Goal: Task Accomplishment & Management: Manage account settings

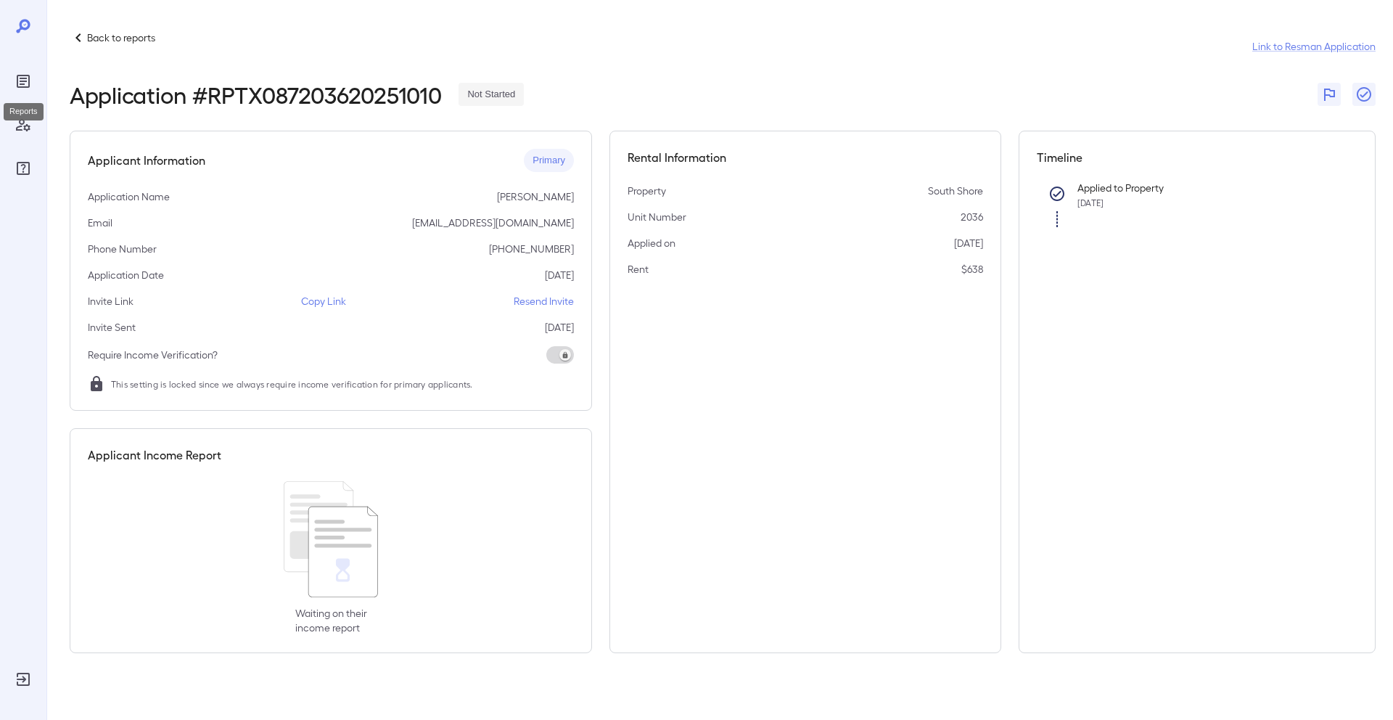
click at [23, 82] on icon "Reports" at bounding box center [23, 81] width 17 height 17
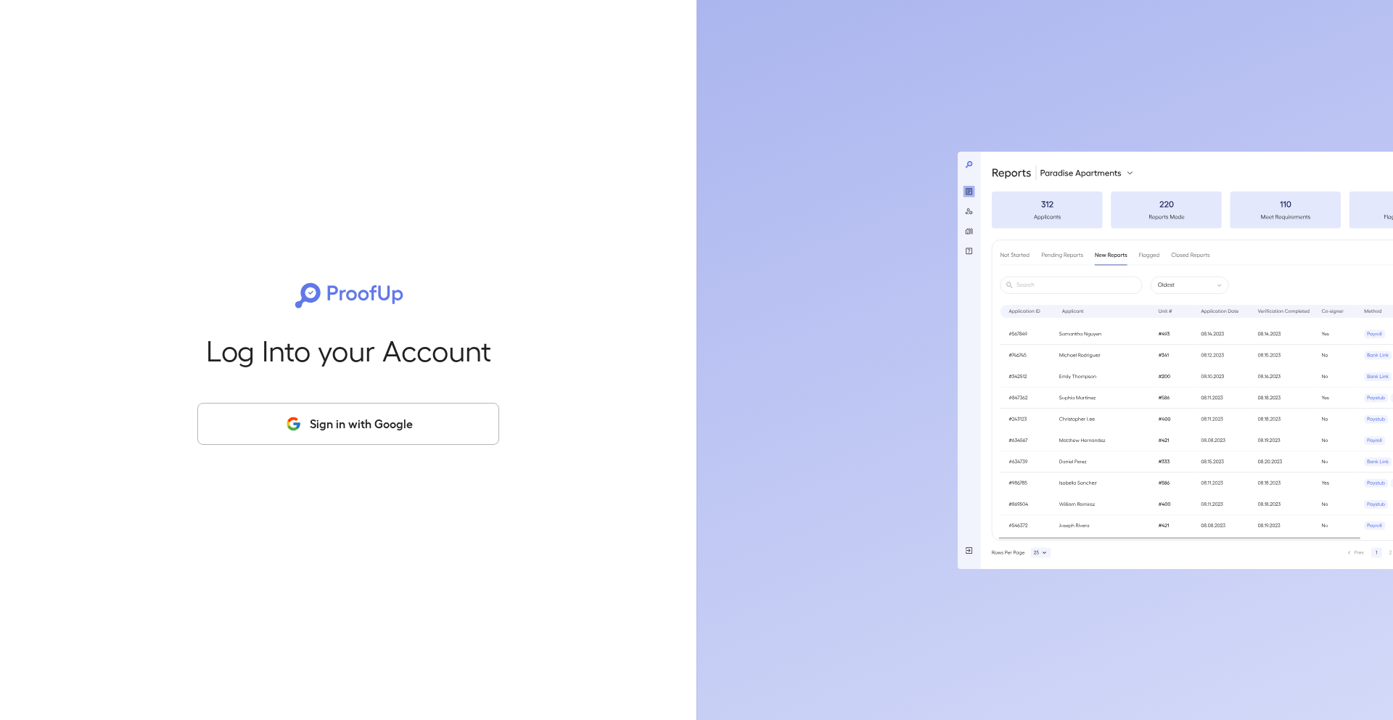
click at [302, 439] on button "Sign in with Google" at bounding box center [348, 424] width 302 height 42
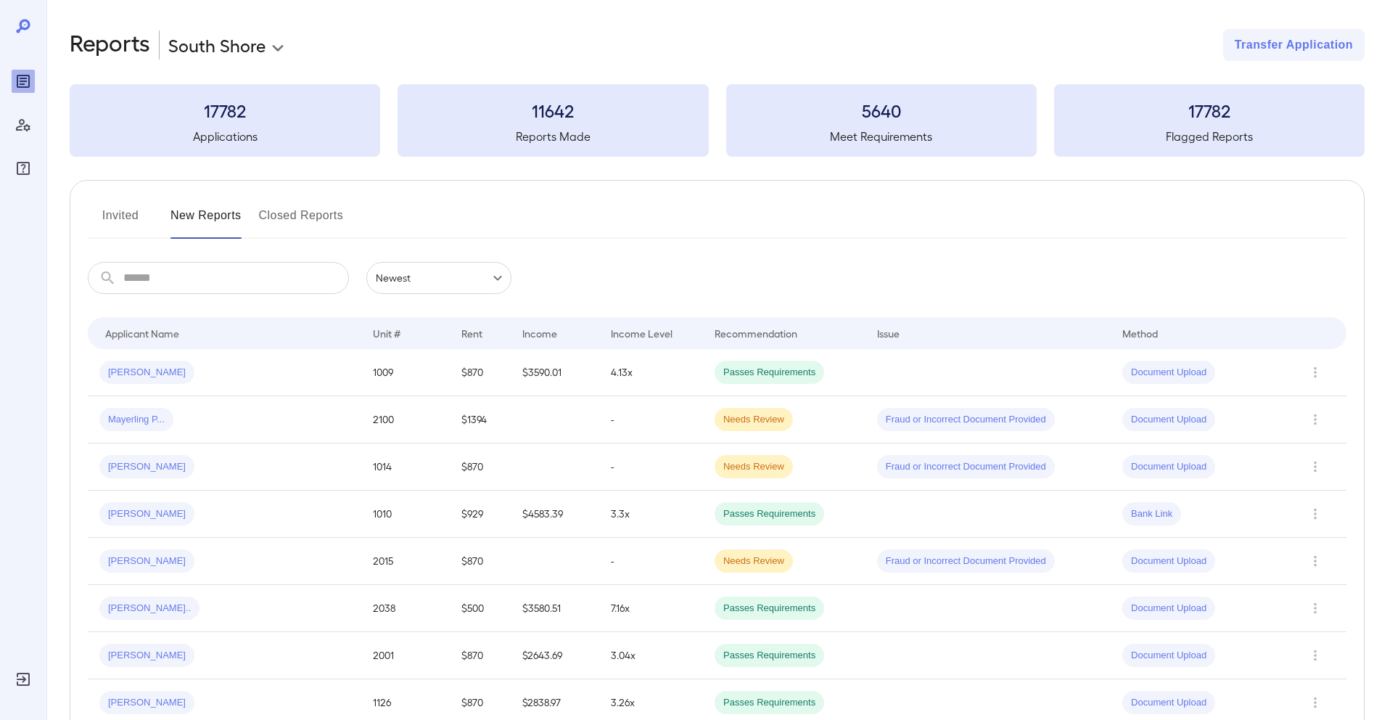
click at [119, 207] on button "Invited" at bounding box center [120, 221] width 65 height 35
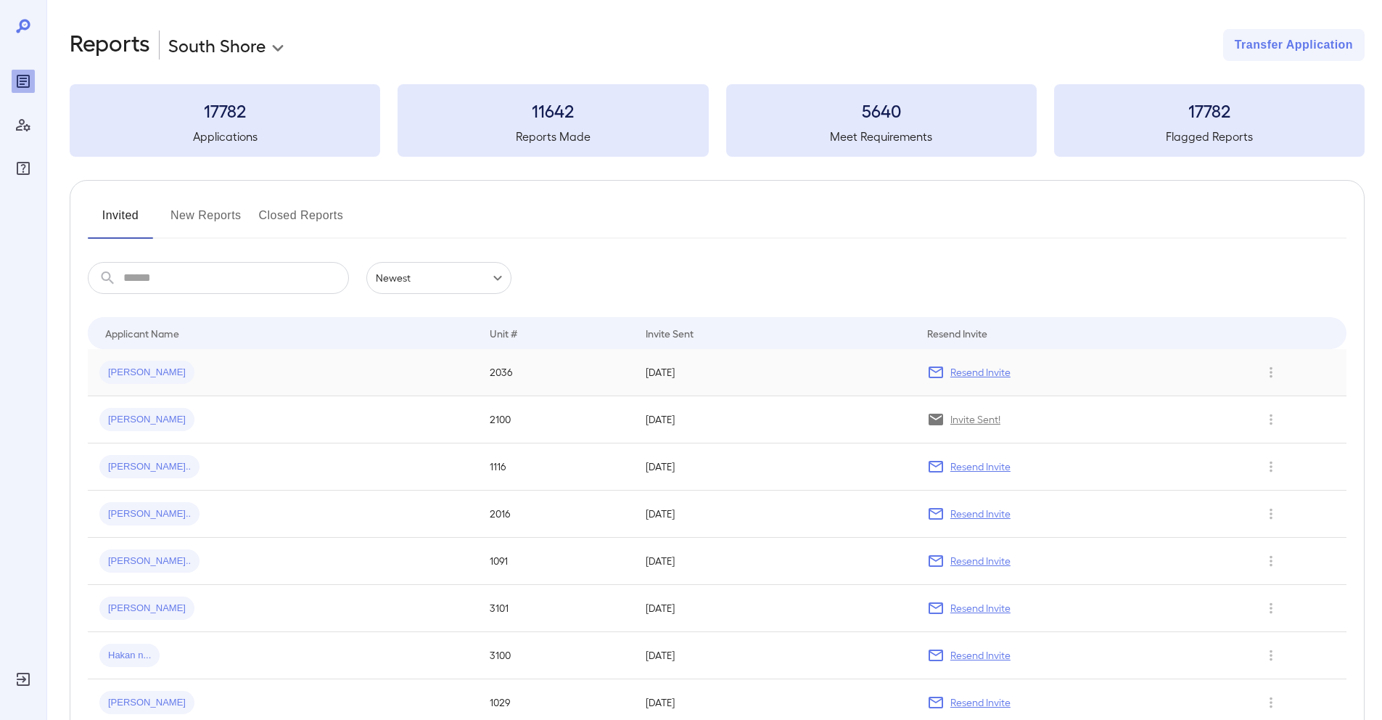
click at [285, 382] on div "[PERSON_NAME]" at bounding box center [282, 372] width 367 height 23
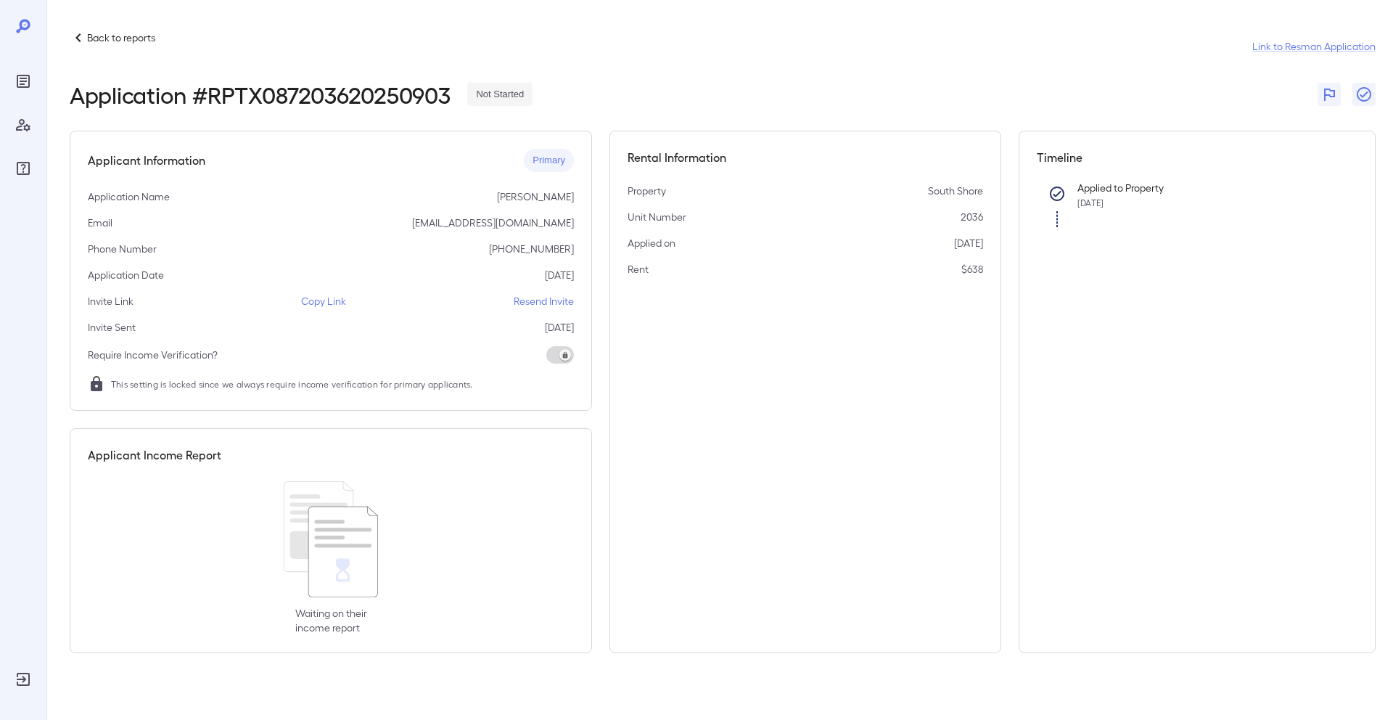
click at [324, 294] on p "Copy Link" at bounding box center [323, 301] width 45 height 15
click at [38, 89] on div at bounding box center [23, 360] width 46 height 720
click at [15, 89] on icon "Reports" at bounding box center [23, 81] width 17 height 17
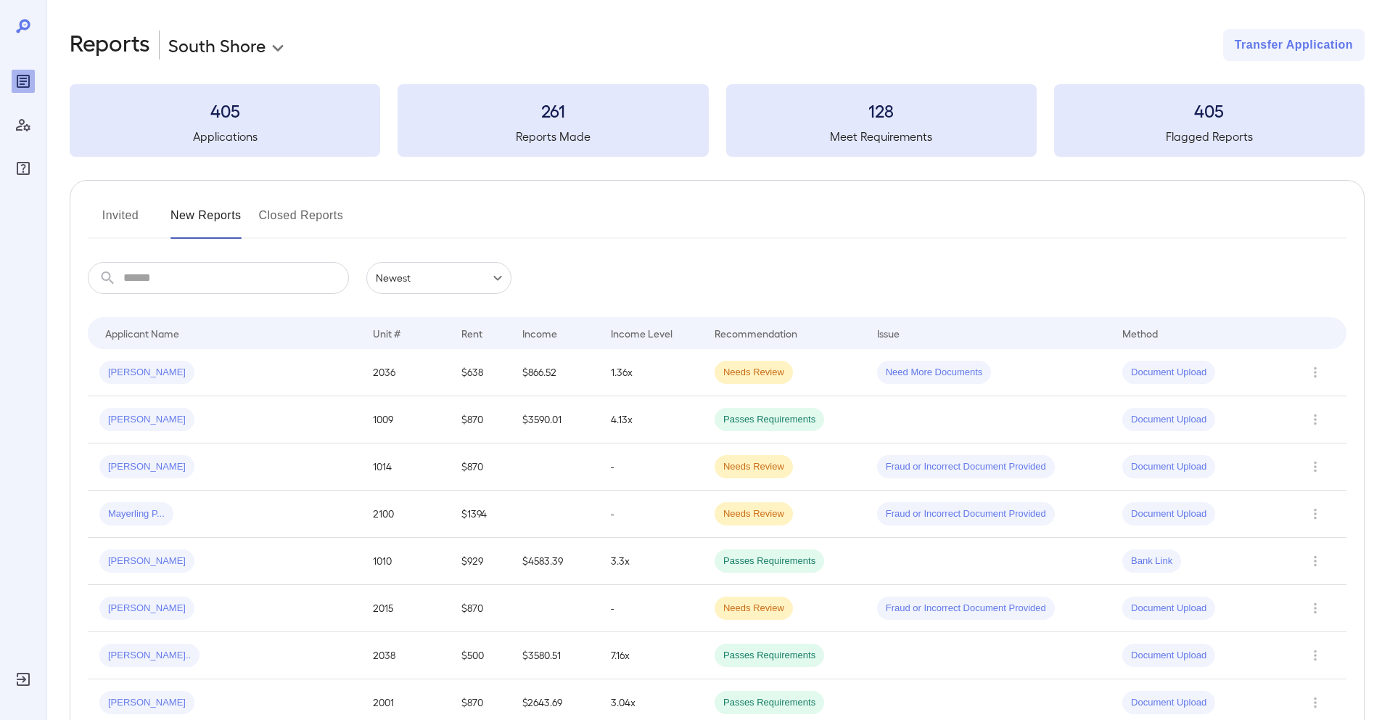
click at [280, 366] on div "[PERSON_NAME]" at bounding box center [224, 372] width 250 height 23
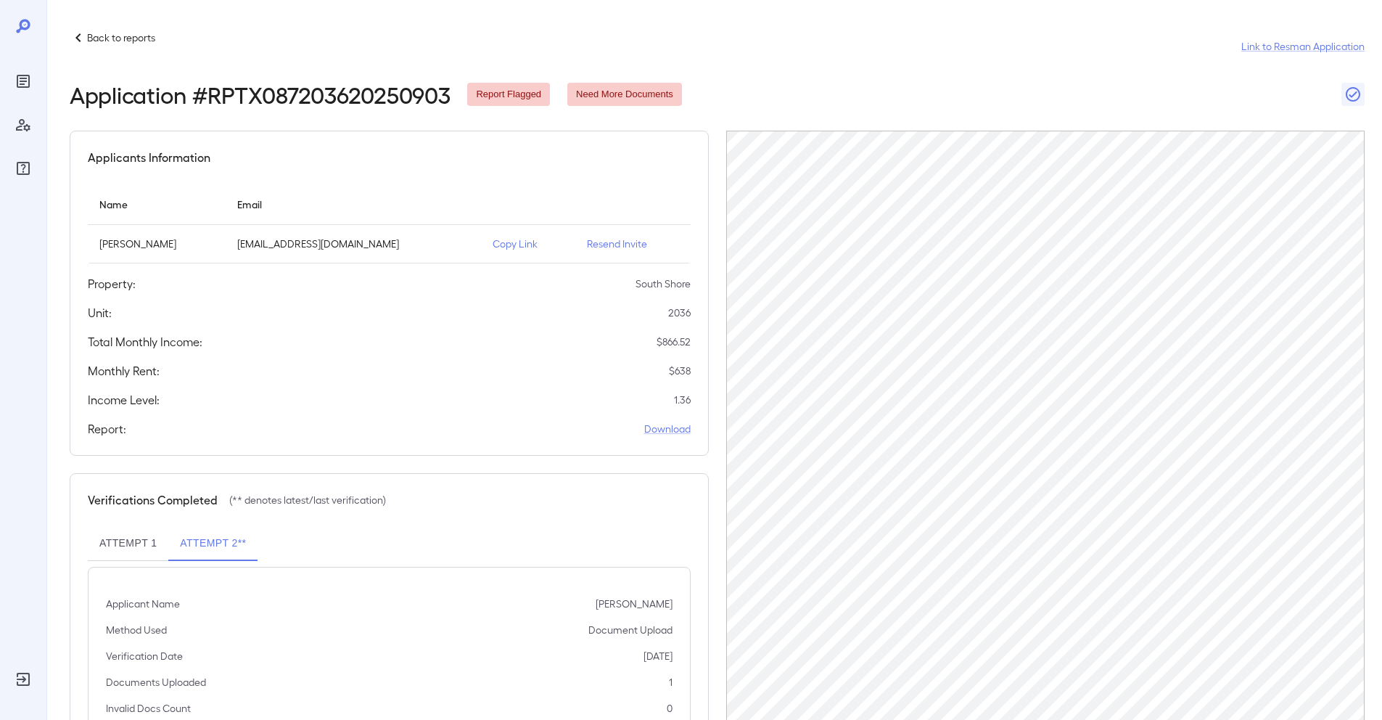
click at [112, 547] on button "Attempt 1" at bounding box center [128, 543] width 81 height 35
click at [139, 543] on button "Attempt 1" at bounding box center [128, 543] width 81 height 35
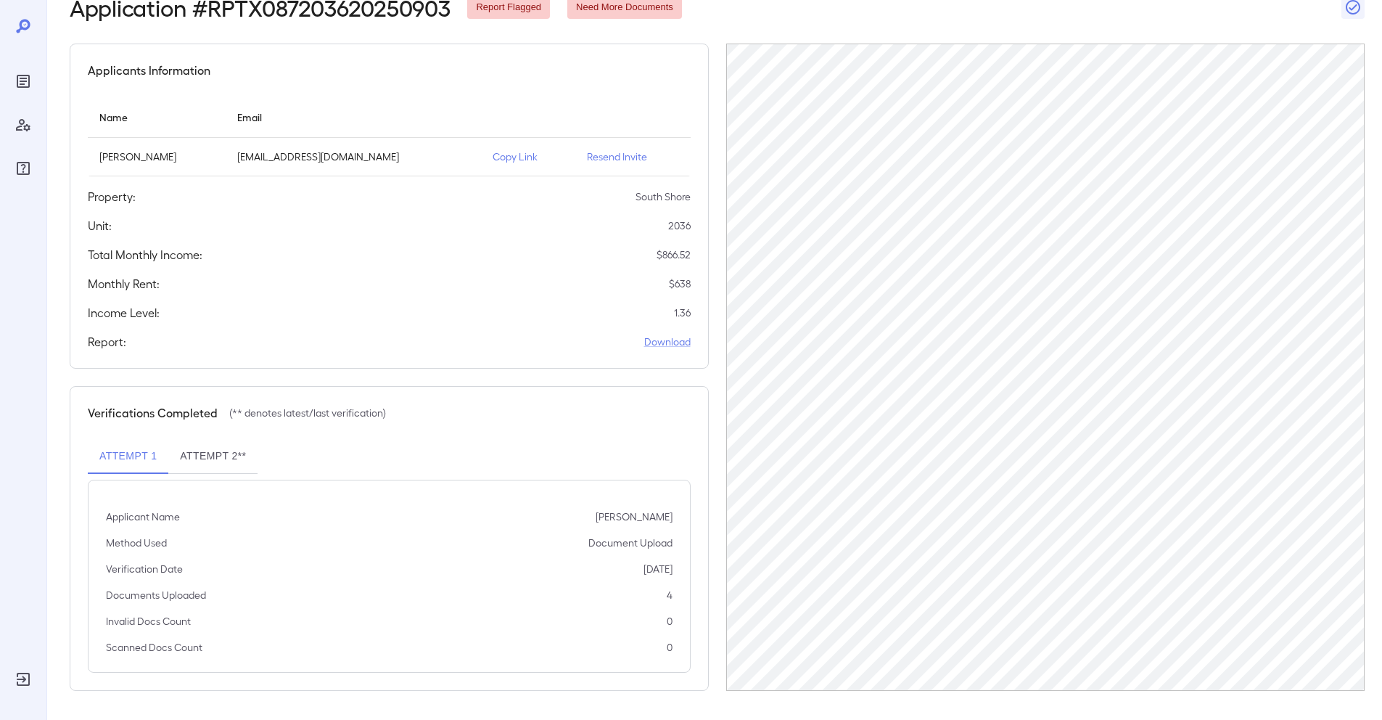
click at [226, 454] on button "Attempt 2**" at bounding box center [212, 456] width 89 height 35
click at [26, 89] on icon "Reports" at bounding box center [23, 81] width 17 height 17
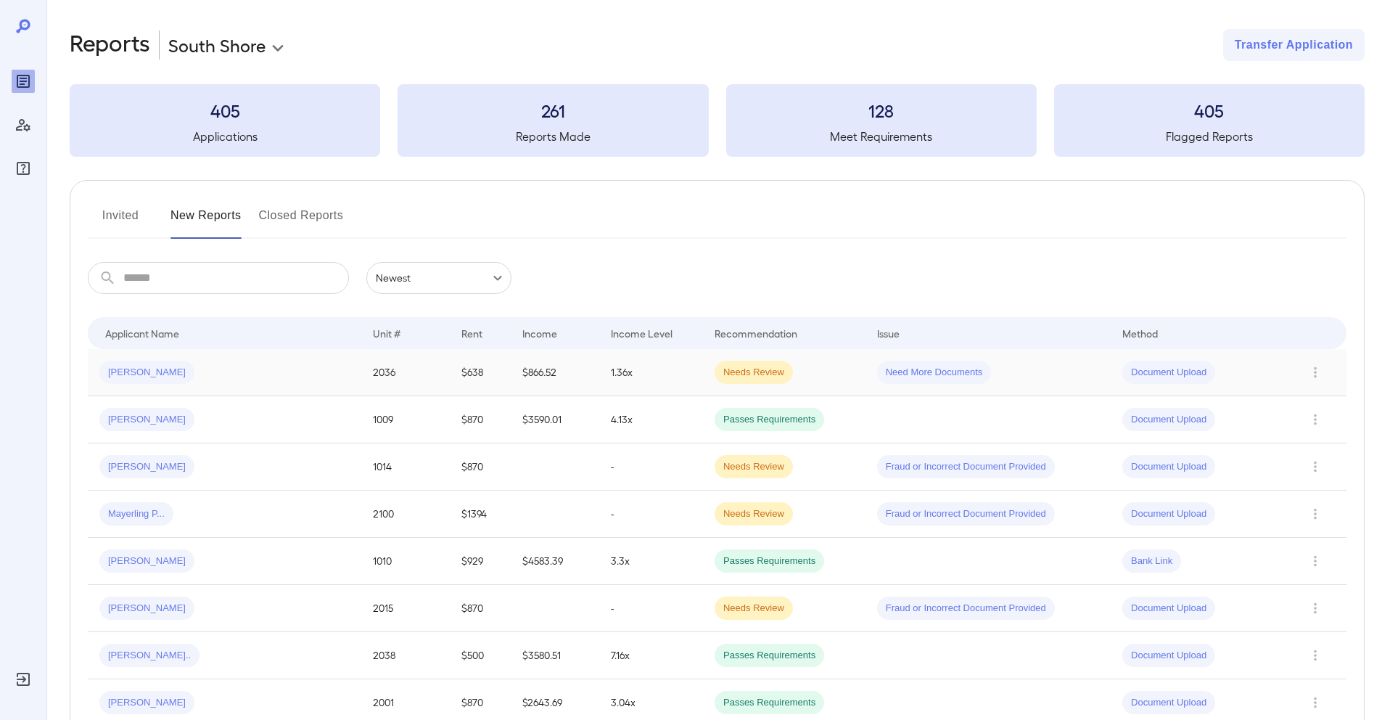
click at [237, 379] on div "[PERSON_NAME]" at bounding box center [224, 372] width 250 height 23
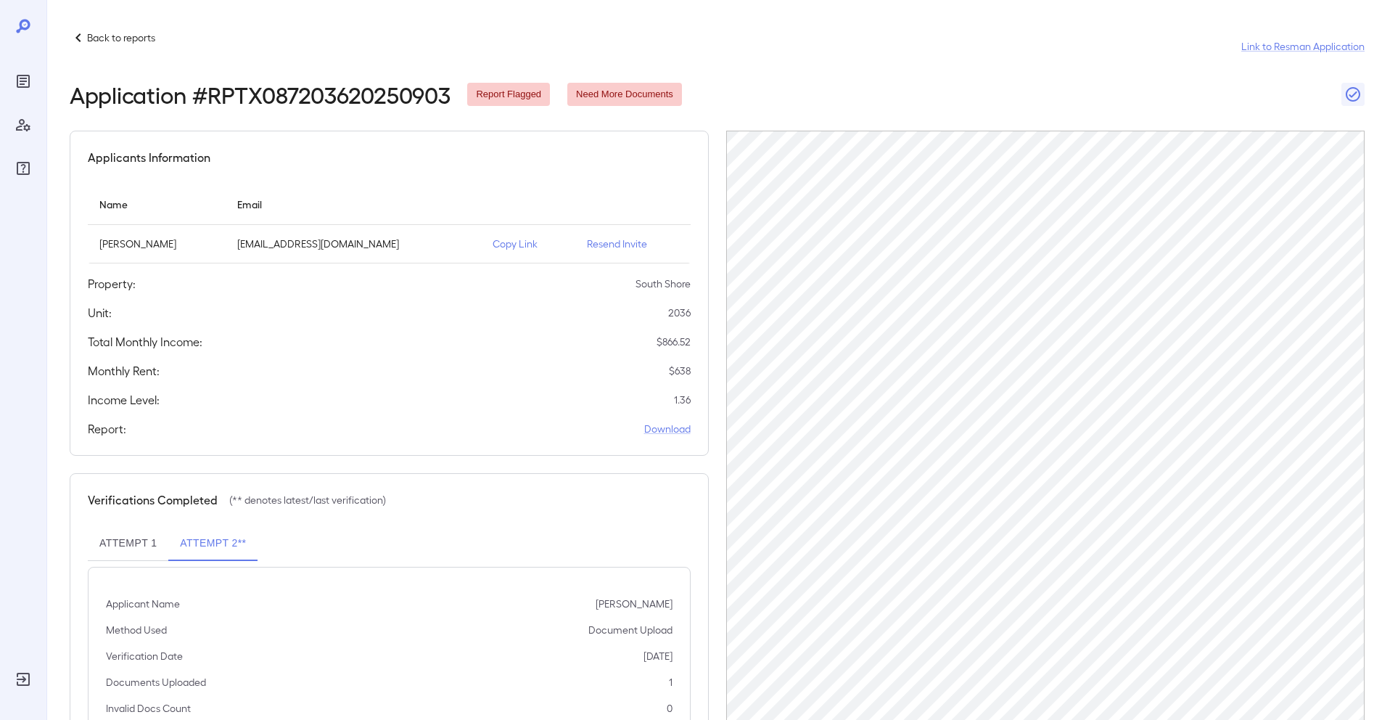
click at [134, 538] on button "Attempt 1" at bounding box center [128, 543] width 81 height 35
click at [159, 535] on button "Attempt 1" at bounding box center [128, 543] width 81 height 35
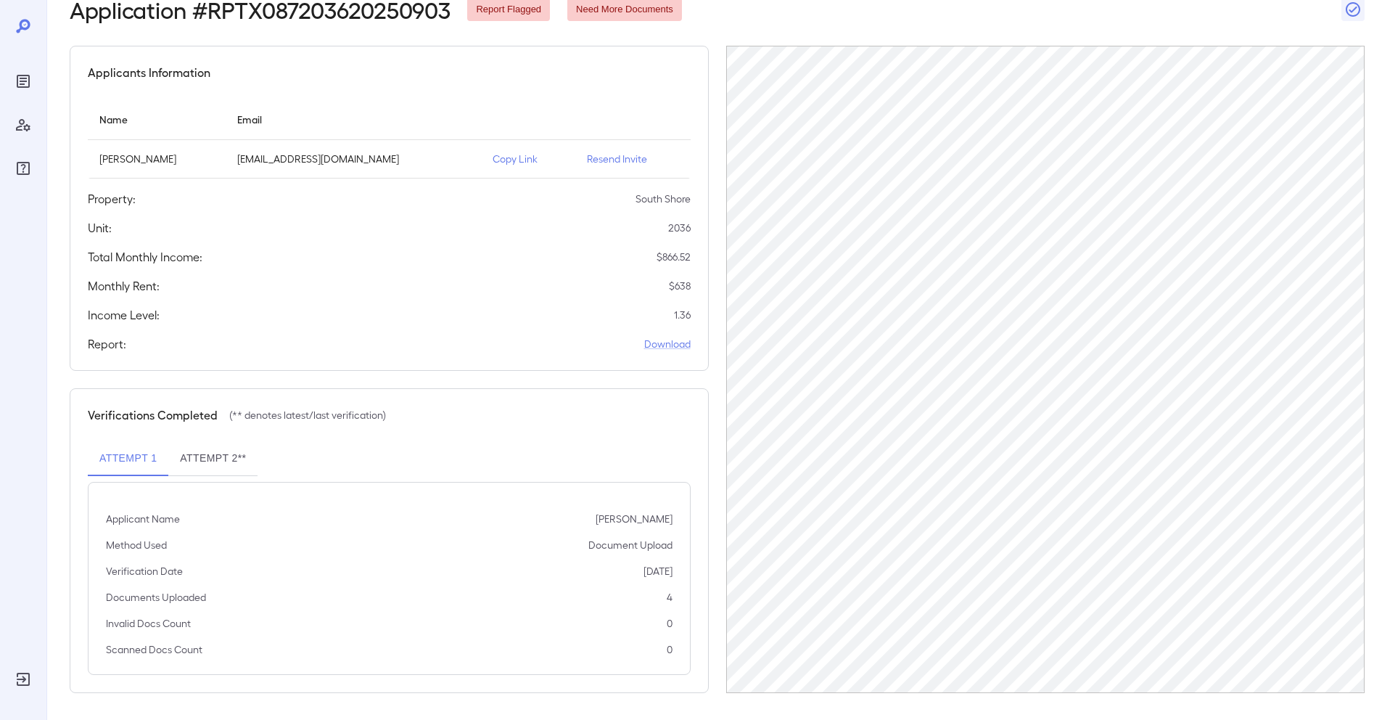
scroll to position [87, 0]
click at [201, 464] on button "Attempt 2**" at bounding box center [212, 456] width 89 height 35
click at [118, 452] on button "Attempt 1" at bounding box center [128, 456] width 81 height 35
click at [219, 456] on button "Attempt 2**" at bounding box center [212, 456] width 89 height 35
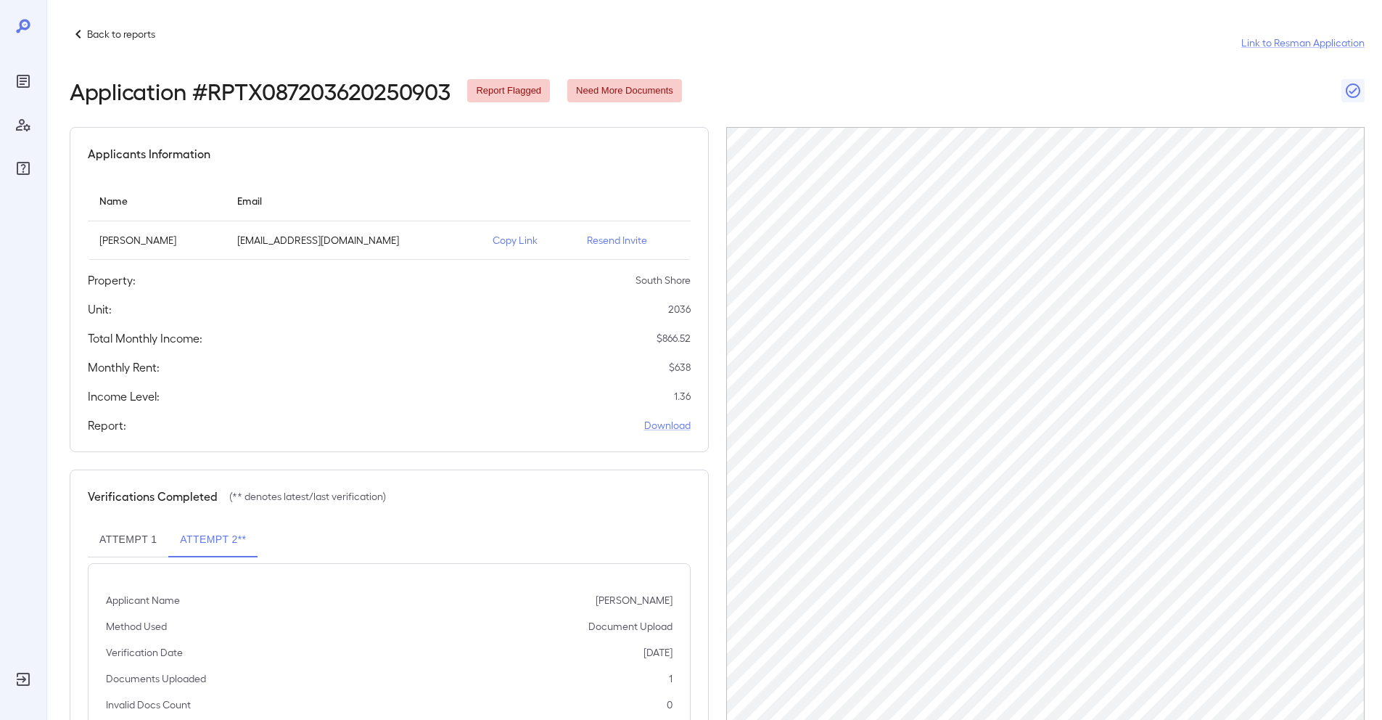
scroll to position [0, 0]
